Goal: Task Accomplishment & Management: Manage account settings

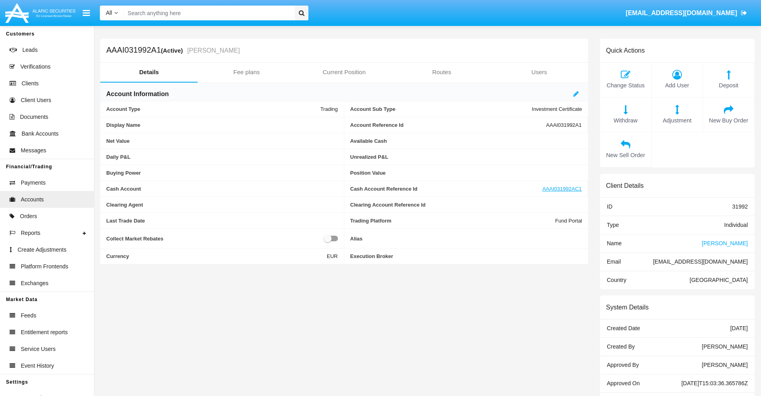
click at [246, 72] on link "Fee plans" at bounding box center [246, 72] width 97 height 19
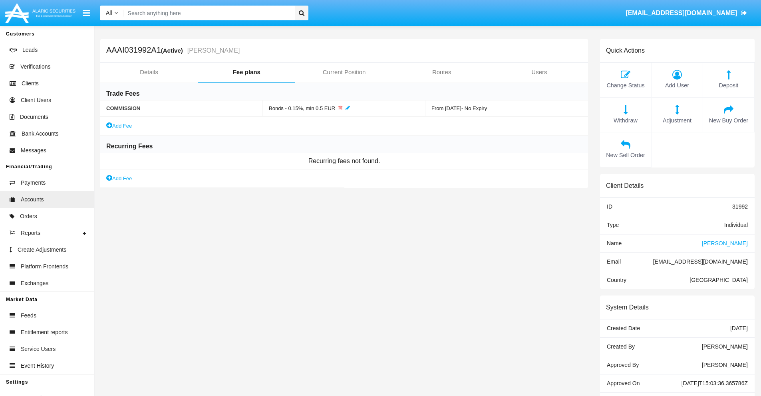
click at [119, 178] on link "Add Fee" at bounding box center [119, 178] width 26 height 8
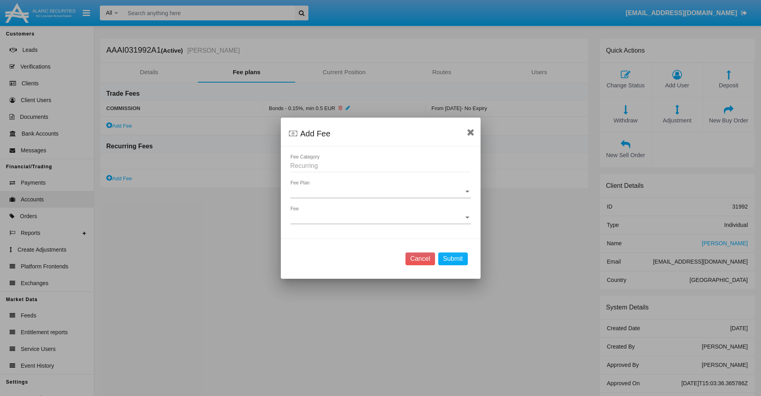
click at [380, 192] on span "Fee Plan" at bounding box center [376, 191] width 173 height 7
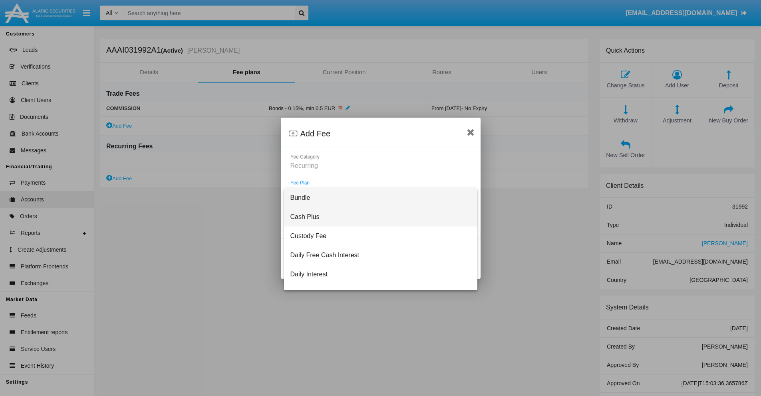
click at [377, 217] on span "Cash Plus" at bounding box center [380, 217] width 180 height 19
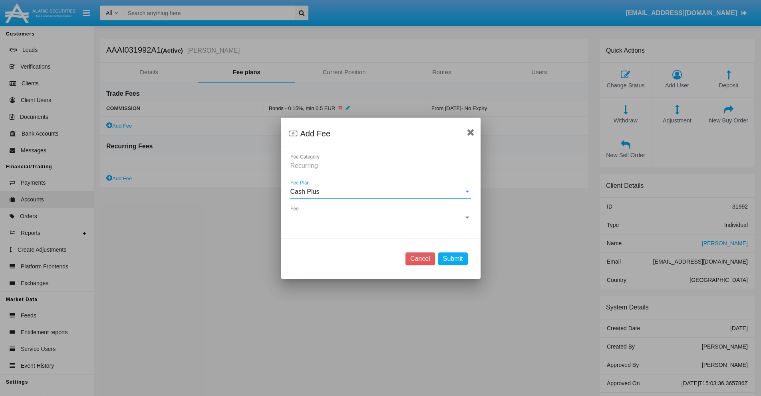
click at [380, 218] on span "Fee" at bounding box center [376, 217] width 173 height 7
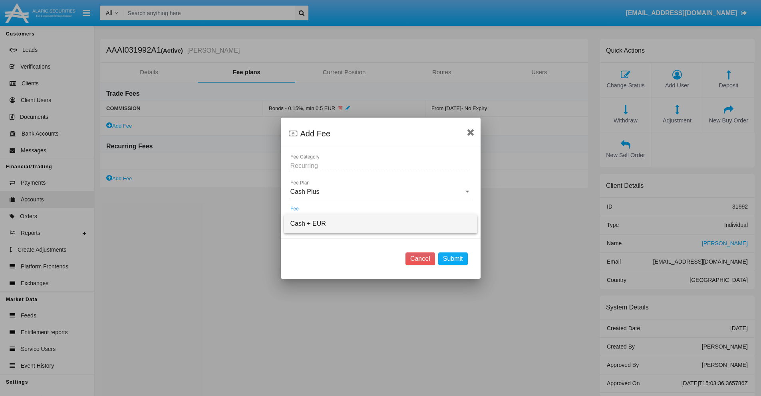
click at [380, 224] on span "Cash + EUR" at bounding box center [380, 223] width 180 height 19
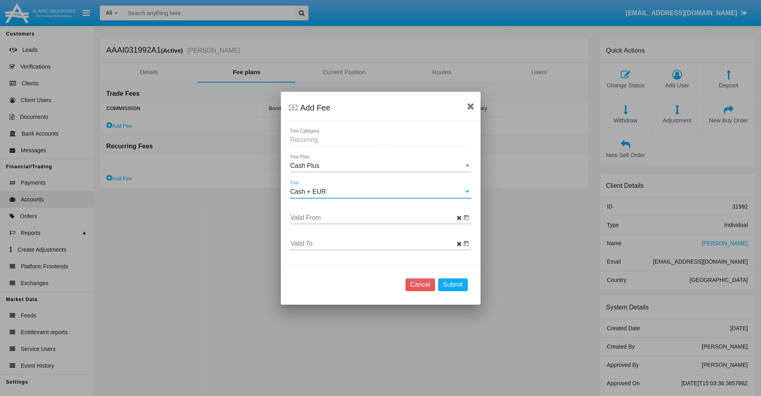
click at [375, 218] on input "Valid From" at bounding box center [375, 217] width 171 height 7
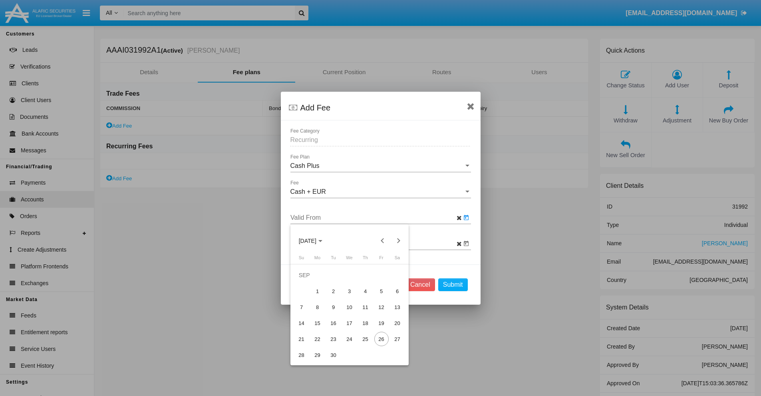
click at [314, 241] on span "[DATE]" at bounding box center [308, 241] width 18 height 6
click at [335, 297] on div "2025" at bounding box center [335, 298] width 25 height 14
click at [307, 313] on div "SEP" at bounding box center [307, 314] width 25 height 14
click at [381, 339] on div "26" at bounding box center [381, 339] width 14 height 14
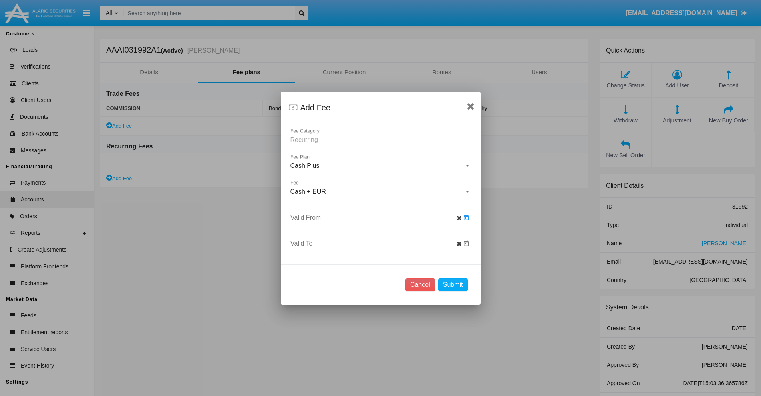
type input "[DATE]"
click at [375, 244] on input "Valid To" at bounding box center [375, 243] width 171 height 7
